Goal: Entertainment & Leisure: Consume media (video, audio)

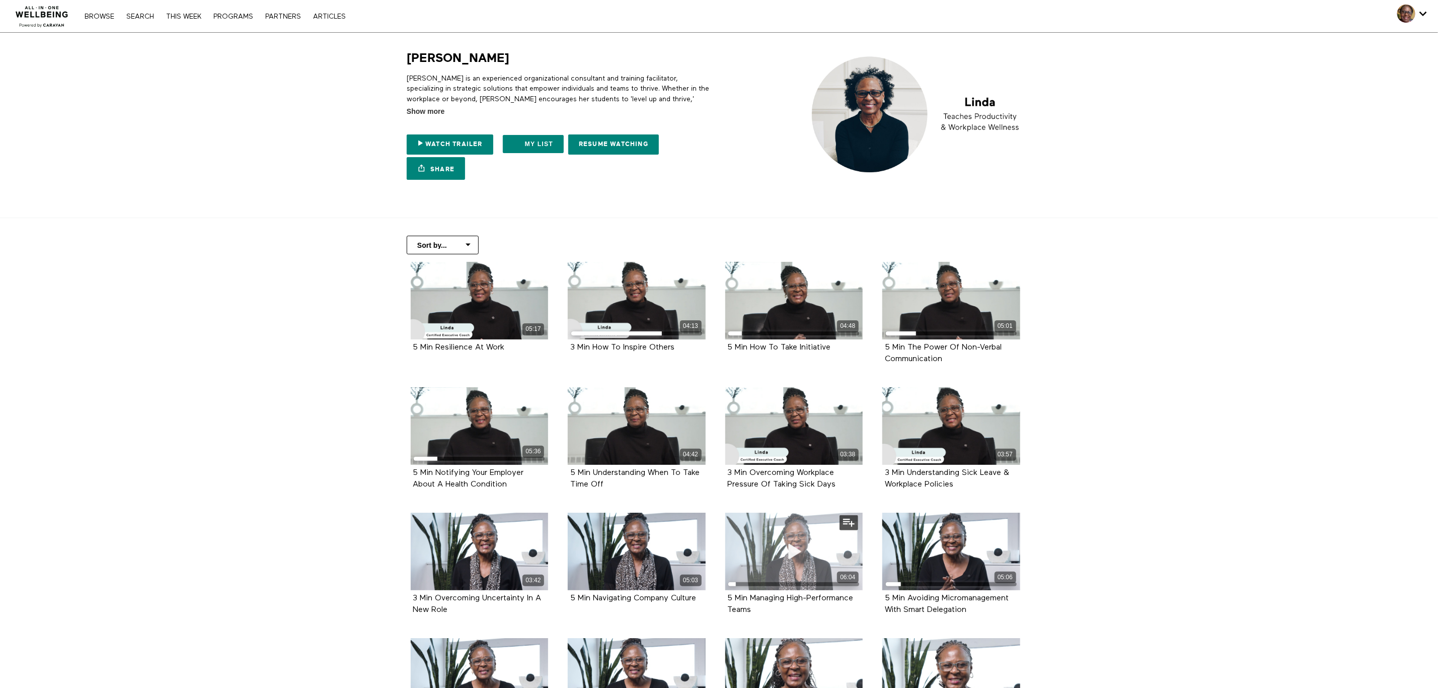
click at [811, 553] on div "06:04" at bounding box center [794, 551] width 138 height 78
